Goal: Information Seeking & Learning: Learn about a topic

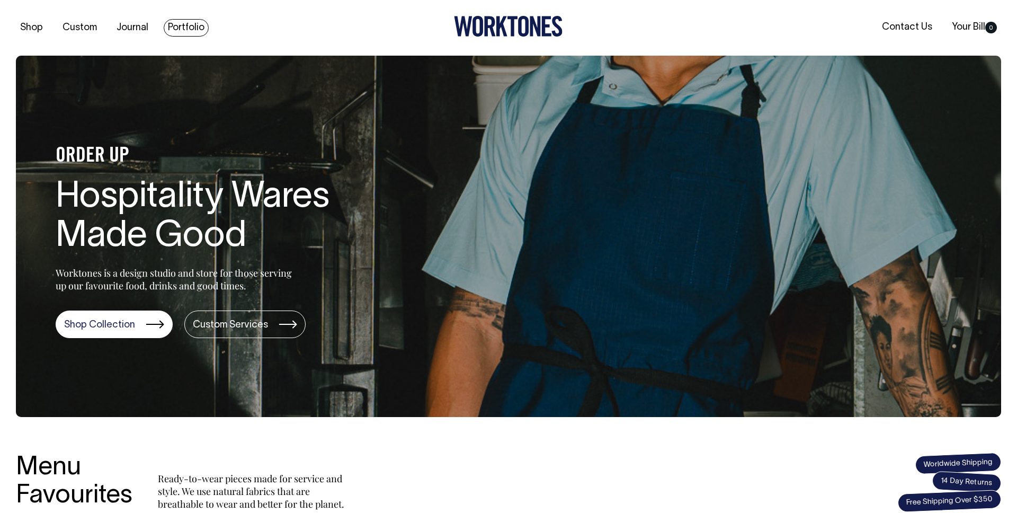
click at [201, 28] on link "Portfolio" at bounding box center [186, 27] width 45 height 17
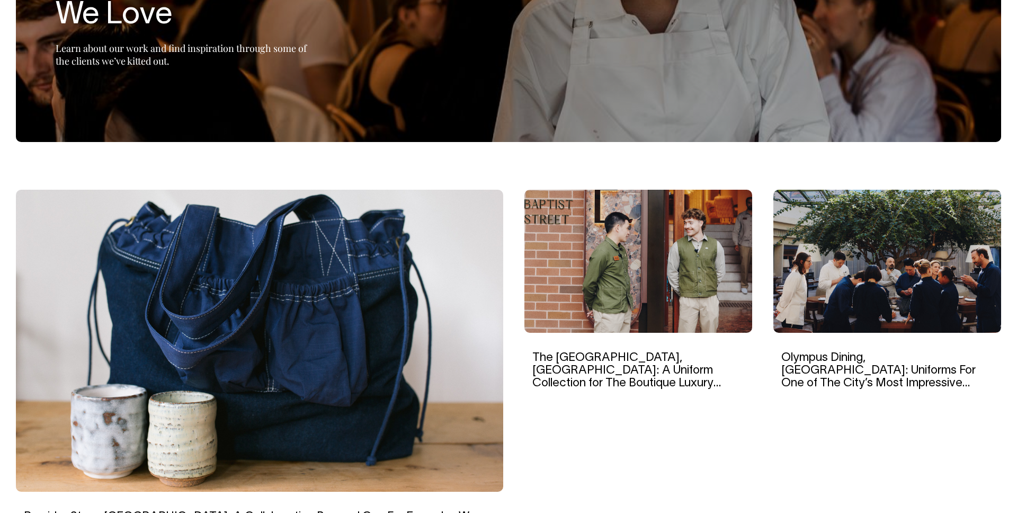
scroll to position [182, 0]
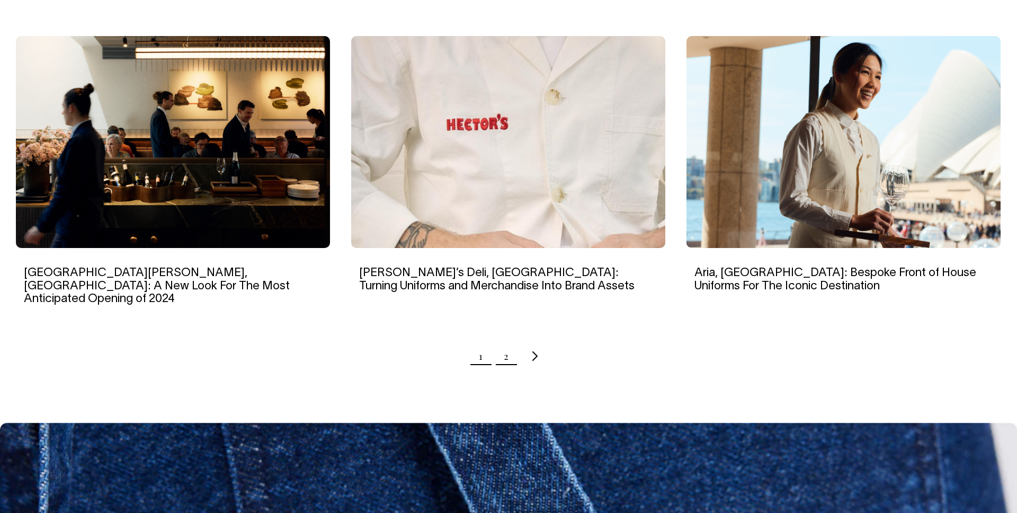
click at [505, 343] on link "2" at bounding box center [506, 356] width 5 height 26
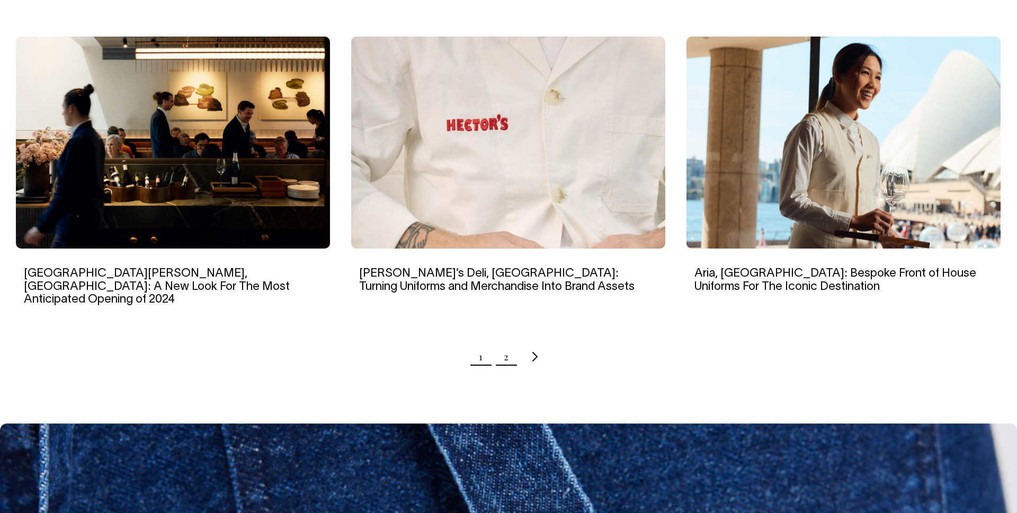
scroll to position [999, 0]
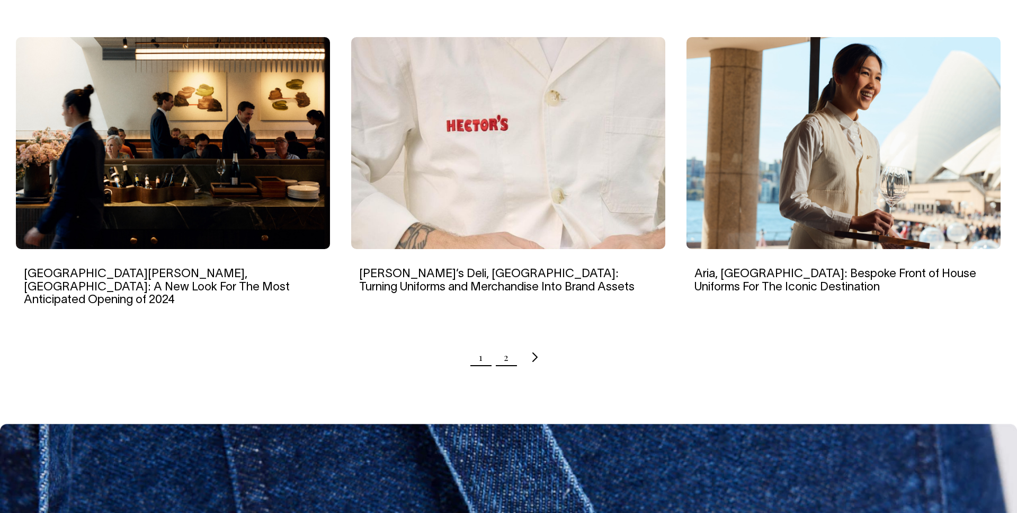
click at [507, 350] on link "2" at bounding box center [506, 357] width 5 height 26
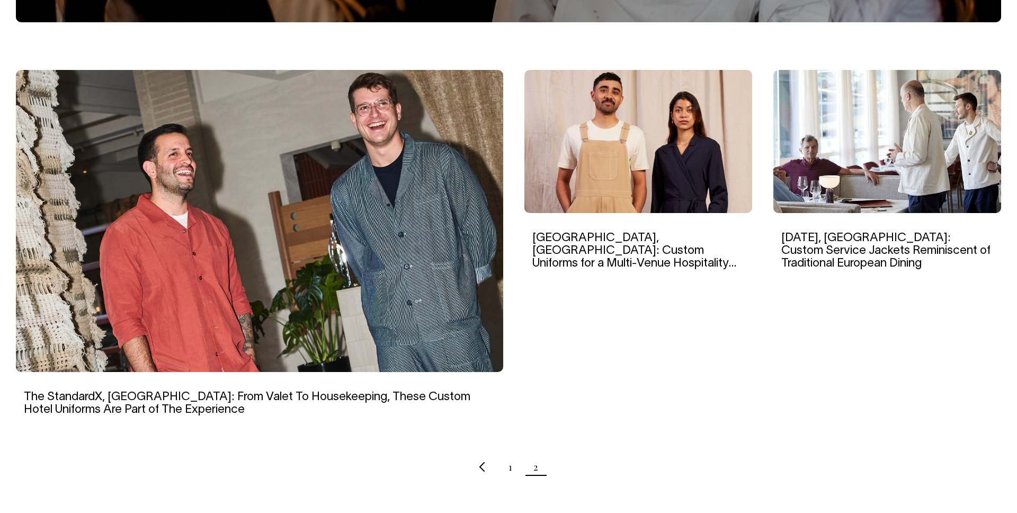
scroll to position [302, 0]
click at [733, 398] on div "Ayrburn, New Zealand: Custom Uniforms for a Multi-Venue Hospitality Precinct in…" at bounding box center [638, 251] width 228 height 362
click at [559, 245] on link "Ayrburn, New Zealand: Custom Uniforms for a Multi-Venue Hospitality Precinct in…" at bounding box center [634, 257] width 204 height 49
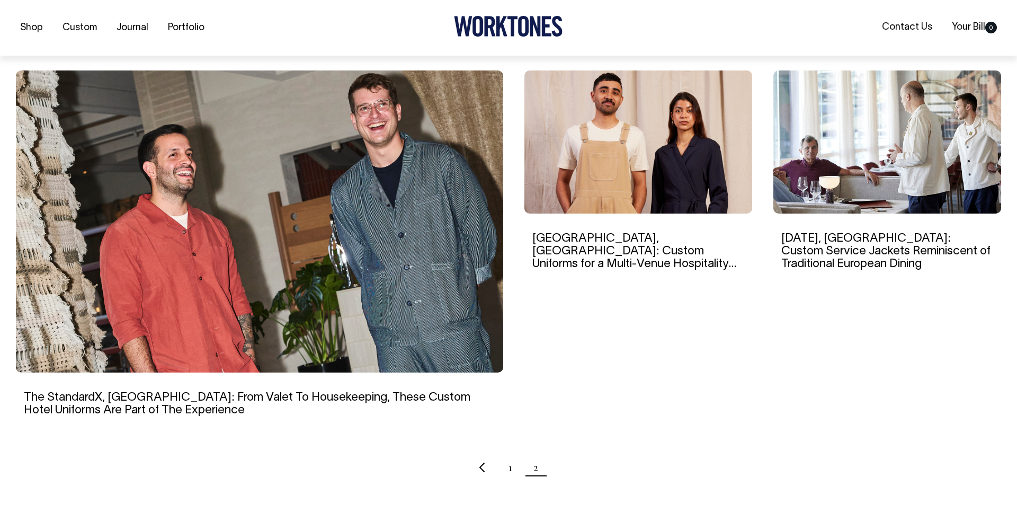
scroll to position [302, 0]
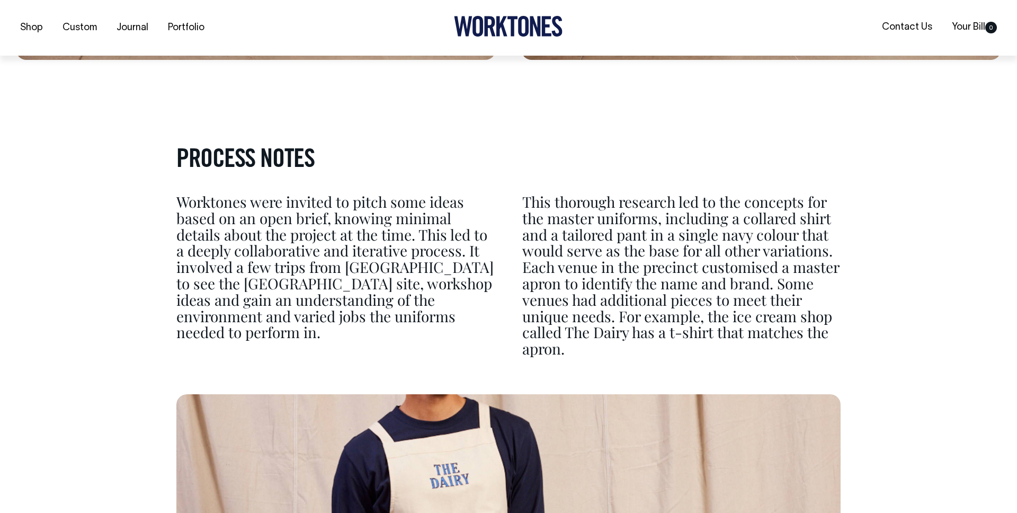
scroll to position [2944, 0]
click at [252, 226] on p "Worktones were invited to pitch some ideas based on an open brief, knowing mini…" at bounding box center [335, 266] width 318 height 147
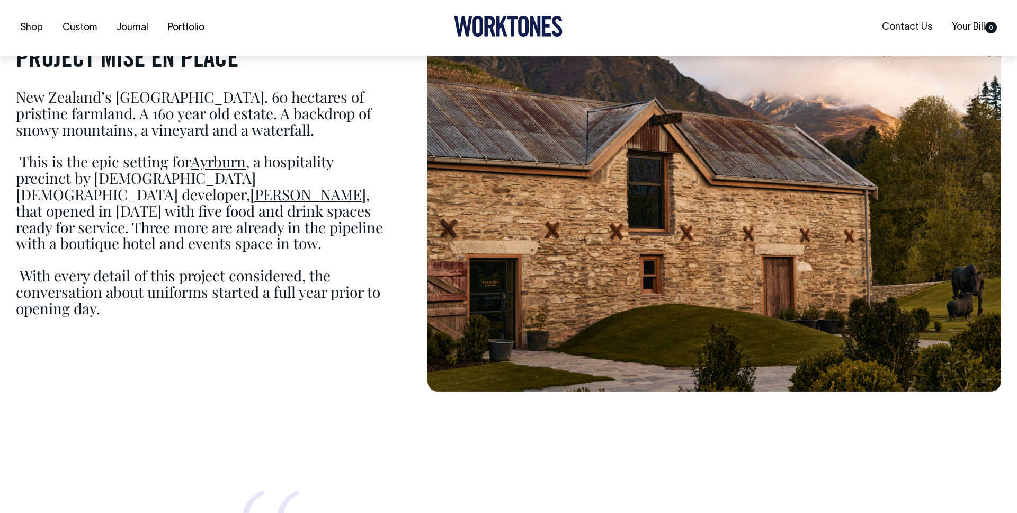
scroll to position [786, 0]
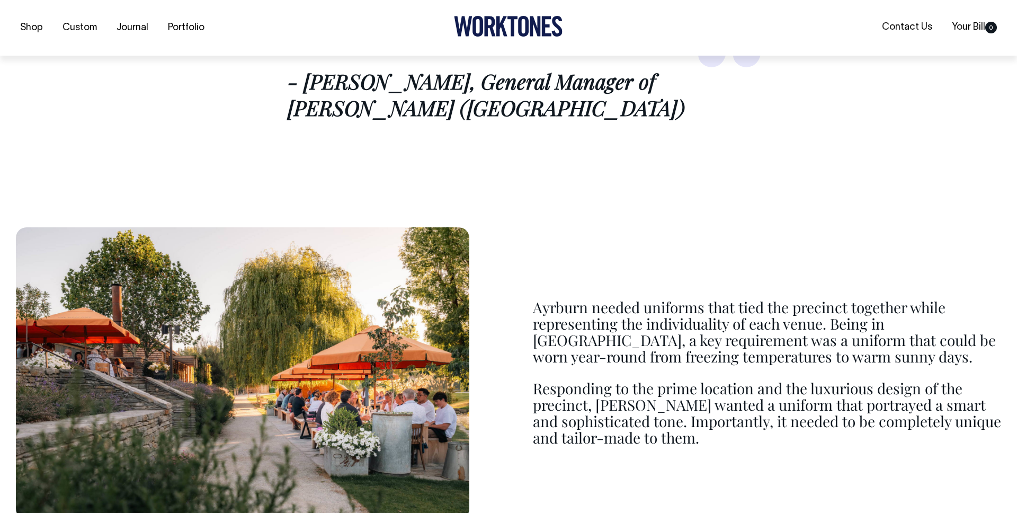
scroll to position [1411, 0]
click at [173, 26] on link "Portfolio" at bounding box center [186, 27] width 45 height 17
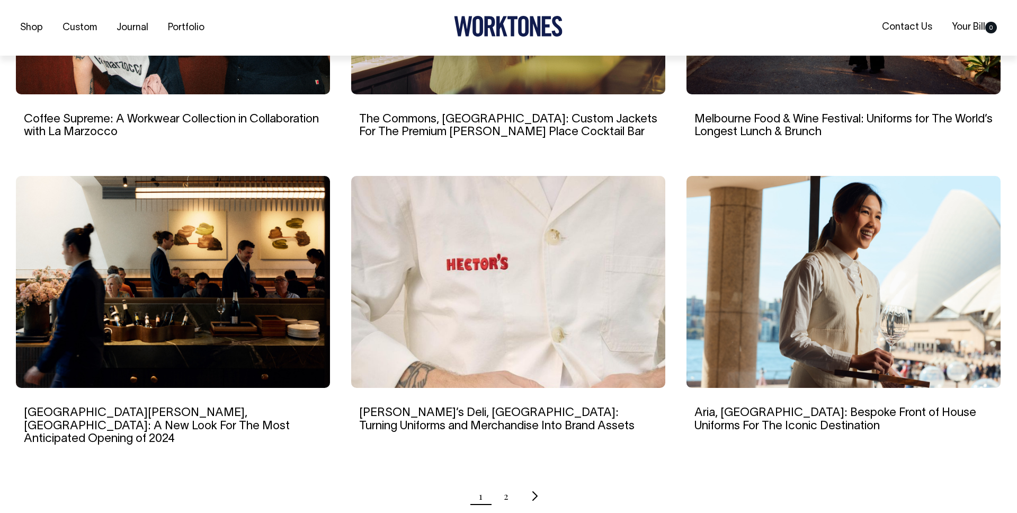
scroll to position [861, 0]
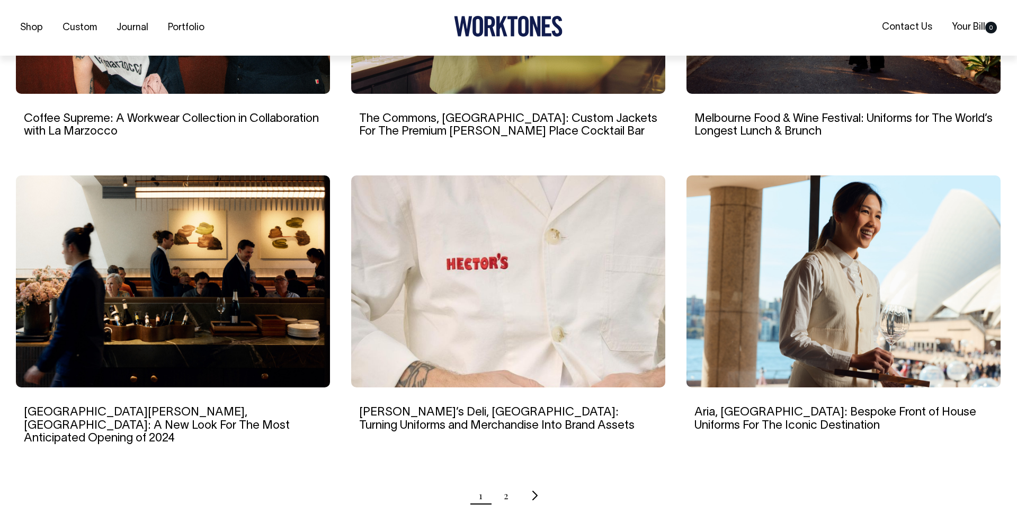
drag, startPoint x: 510, startPoint y: 486, endPoint x: 502, endPoint y: 486, distance: 8.5
click at [510, 486] on ul "1 2" at bounding box center [508, 495] width 985 height 26
click at [502, 486] on ul "1 2" at bounding box center [508, 495] width 985 height 26
click at [503, 486] on ul "1 2" at bounding box center [508, 495] width 985 height 26
click at [506, 485] on link "2" at bounding box center [506, 495] width 5 height 26
